Goal: Task Accomplishment & Management: Use online tool/utility

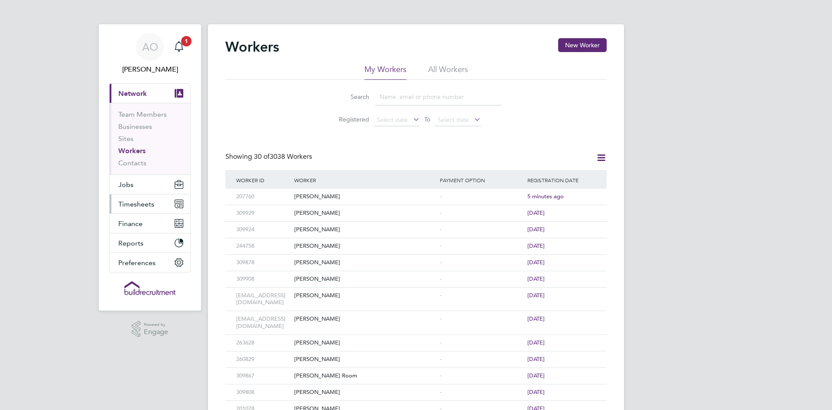
click at [139, 206] on span "Timesheets" at bounding box center [136, 204] width 36 height 8
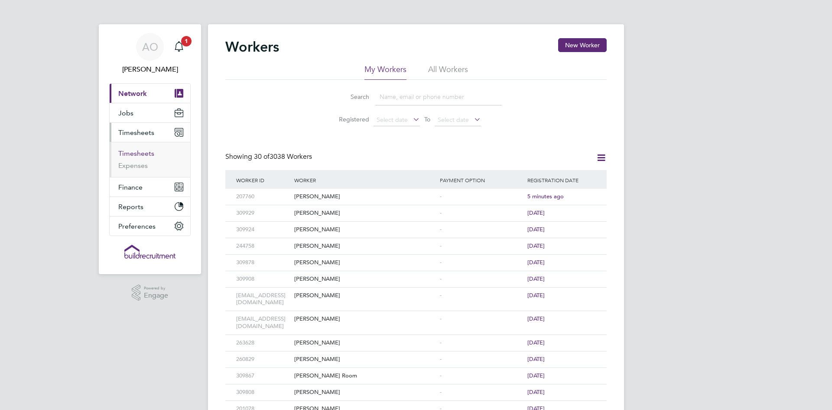
click at [137, 153] on link "Timesheets" at bounding box center [136, 153] width 36 height 8
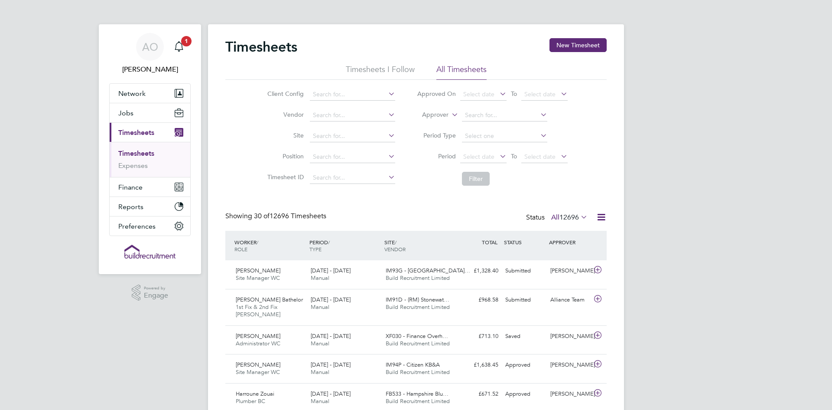
click at [424, 113] on label "Approver" at bounding box center [429, 115] width 39 height 9
click at [425, 126] on li "Worker" at bounding box center [427, 124] width 43 height 11
click at [484, 120] on input at bounding box center [504, 115] width 85 height 12
click at [507, 127] on li "[PERSON_NAME]" at bounding box center [504, 127] width 86 height 12
type input "[PERSON_NAME]"
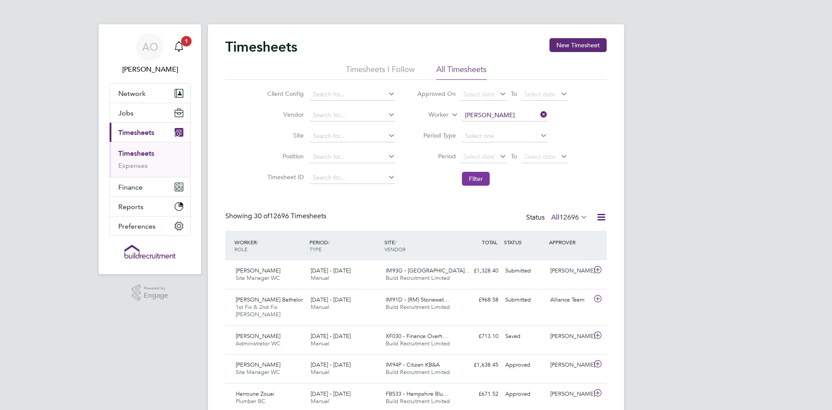
click at [476, 181] on button "Filter" at bounding box center [476, 179] width 28 height 14
